Goal: Feedback & Contribution: Leave review/rating

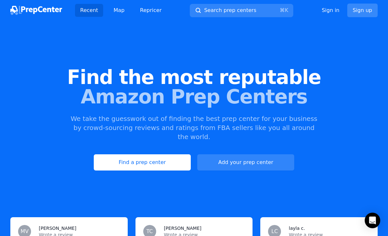
click at [364, 14] on link "Sign up" at bounding box center [363, 11] width 30 height 14
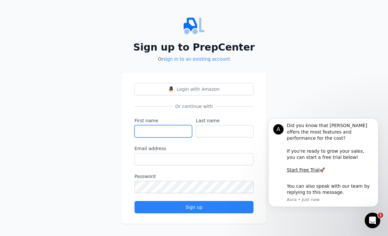
click at [161, 128] on input "First name" at bounding box center [164, 131] width 58 height 12
click at [147, 131] on input "shak" at bounding box center [164, 131] width 58 height 12
type input "shaq"
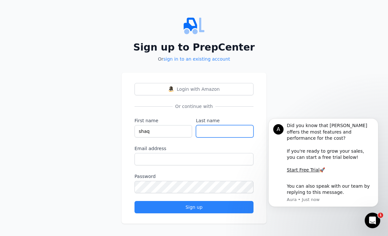
click at [227, 128] on input "Last name" at bounding box center [225, 131] width 58 height 12
type input "M"
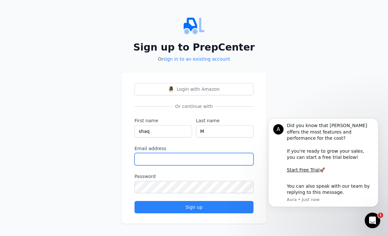
click at [194, 158] on input "Email address" at bounding box center [194, 159] width 119 height 12
paste input "[EMAIL_ADDRESS][DOMAIN_NAME]"
type input "[EMAIL_ADDRESS][DOMAIN_NAME]"
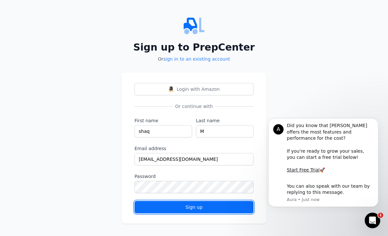
click at [184, 212] on button "Sign up" at bounding box center [194, 207] width 119 height 12
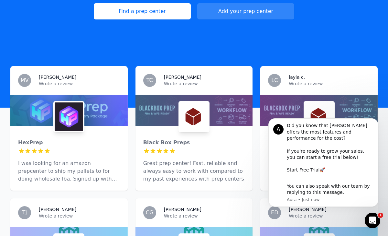
scroll to position [156, 0]
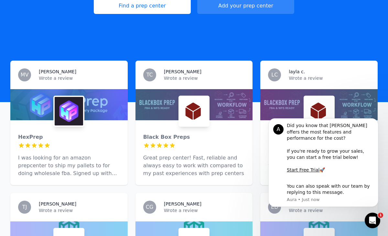
click at [182, 97] on img at bounding box center [194, 111] width 28 height 28
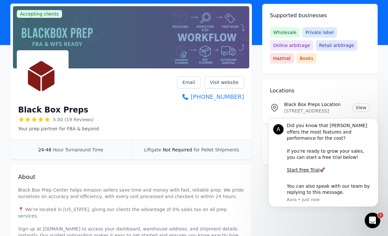
scroll to position [54, 0]
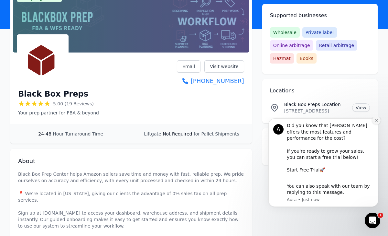
click at [377, 122] on icon "Dismiss notification" at bounding box center [377, 120] width 4 height 4
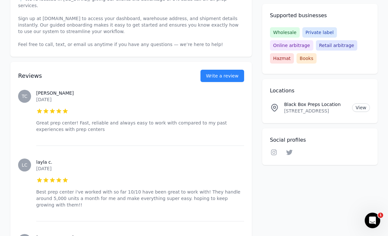
scroll to position [229, 0]
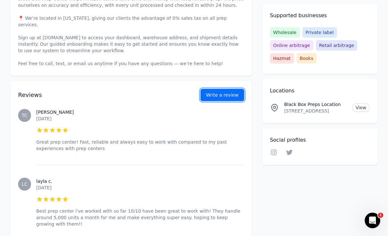
click at [218, 89] on button "Write a review" at bounding box center [223, 95] width 44 height 12
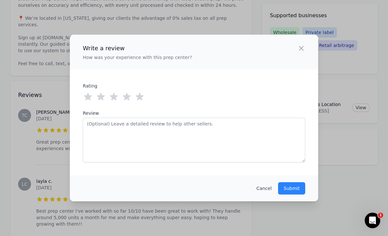
click at [142, 96] on icon at bounding box center [140, 96] width 8 height 7
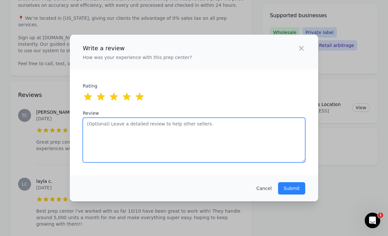
click at [144, 121] on textarea "Review" at bounding box center [194, 140] width 223 height 45
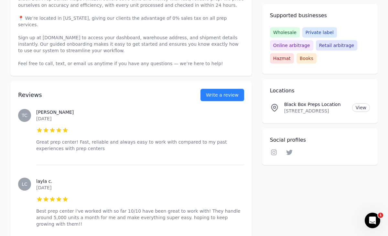
click at [333, 40] on div "Write a review How was your experience with this prep center? Close panel ratin…" at bounding box center [194, 118] width 388 height 236
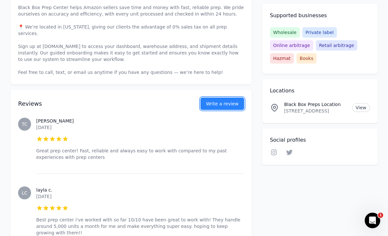
scroll to position [219, 0]
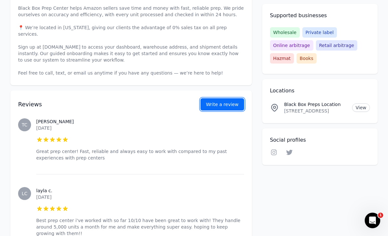
click at [228, 98] on button "Write a review" at bounding box center [223, 104] width 44 height 12
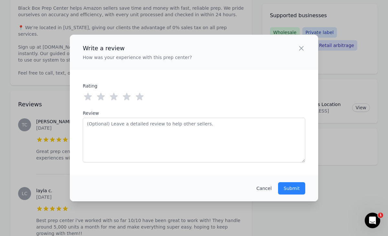
click at [141, 98] on icon at bounding box center [140, 96] width 8 height 7
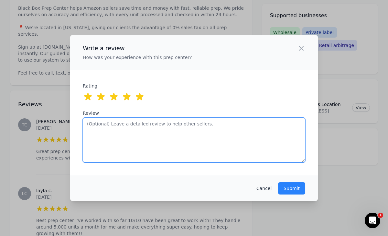
click at [147, 125] on textarea "Review" at bounding box center [194, 140] width 223 height 45
paste textarea "046275"
click at [87, 123] on textarea "Very reliable prep center" at bounding box center [194, 140] width 223 height 45
click at [154, 127] on textarea "Very reliable prep center" at bounding box center [194, 140] width 223 height 45
drag, startPoint x: 87, startPoint y: 123, endPoint x: 204, endPoint y: 123, distance: 116.5
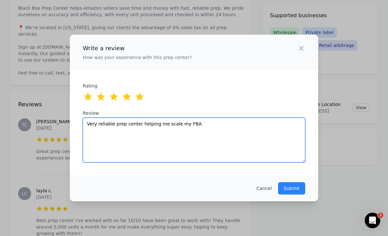
click at [204, 123] on textarea "Very reliable prep center helping me scale my FBA" at bounding box center [194, 140] width 223 height 45
drag, startPoint x: 213, startPoint y: 122, endPoint x: 194, endPoint y: 122, distance: 19.1
click at [194, 122] on textarea "Very reliable prep center helping me scale my FBA W [PERSON_NAME]" at bounding box center [194, 140] width 223 height 45
type textarea "Very reliable prep center helping me scale my FBA"
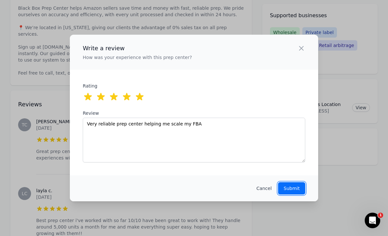
click at [291, 190] on p "Submit" at bounding box center [292, 188] width 16 height 6
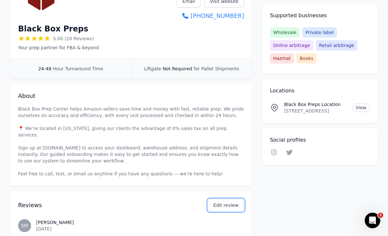
scroll to position [185, 0]
